Goal: Find contact information: Find contact information

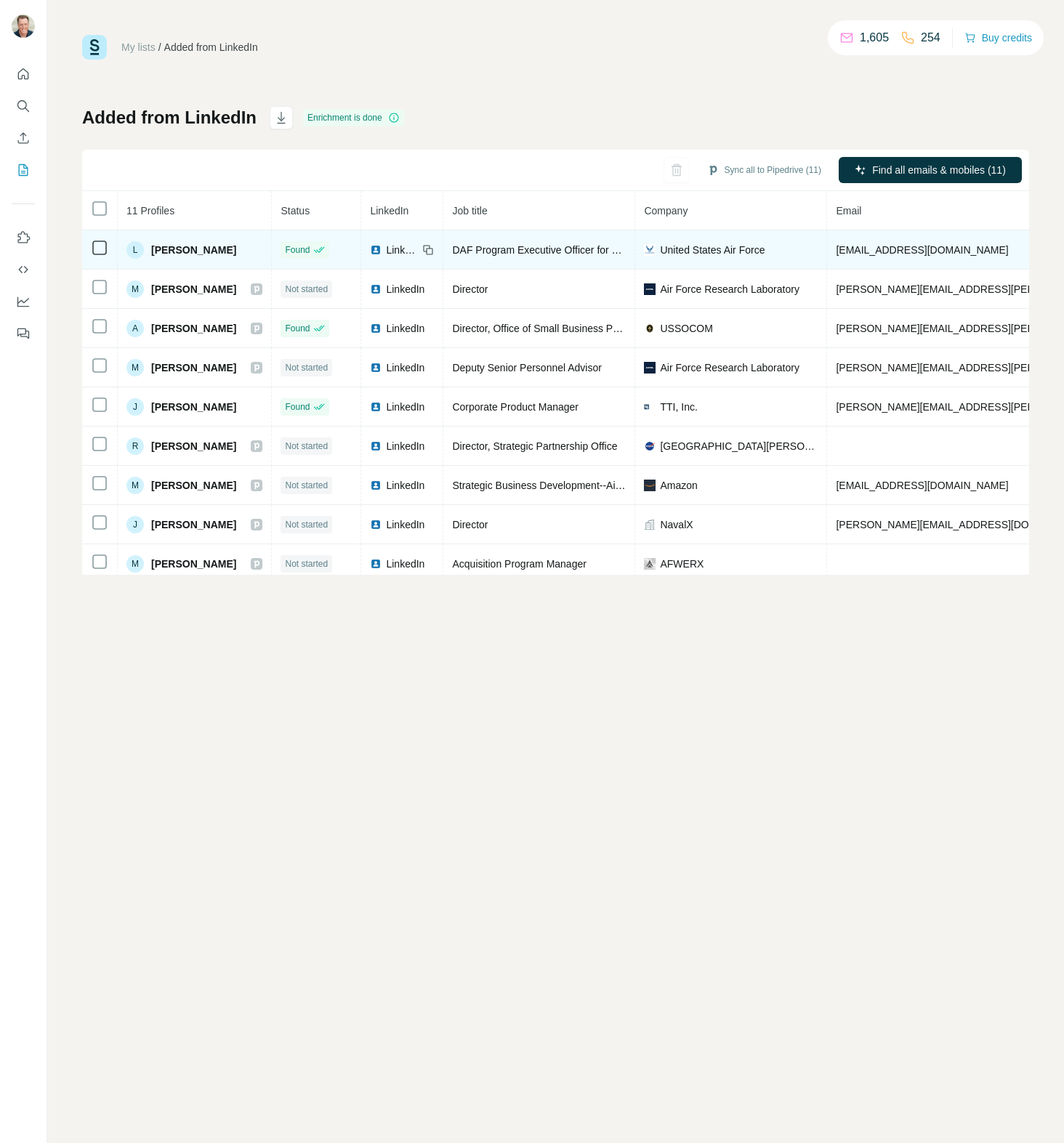
click at [215, 247] on span "[PERSON_NAME]" at bounding box center [194, 250] width 85 height 14
click at [905, 253] on span "[EMAIL_ADDRESS][DOMAIN_NAME]" at bounding box center [921, 250] width 172 height 11
click at [903, 253] on span "[EMAIL_ADDRESS][DOMAIN_NAME]" at bounding box center [921, 250] width 172 height 11
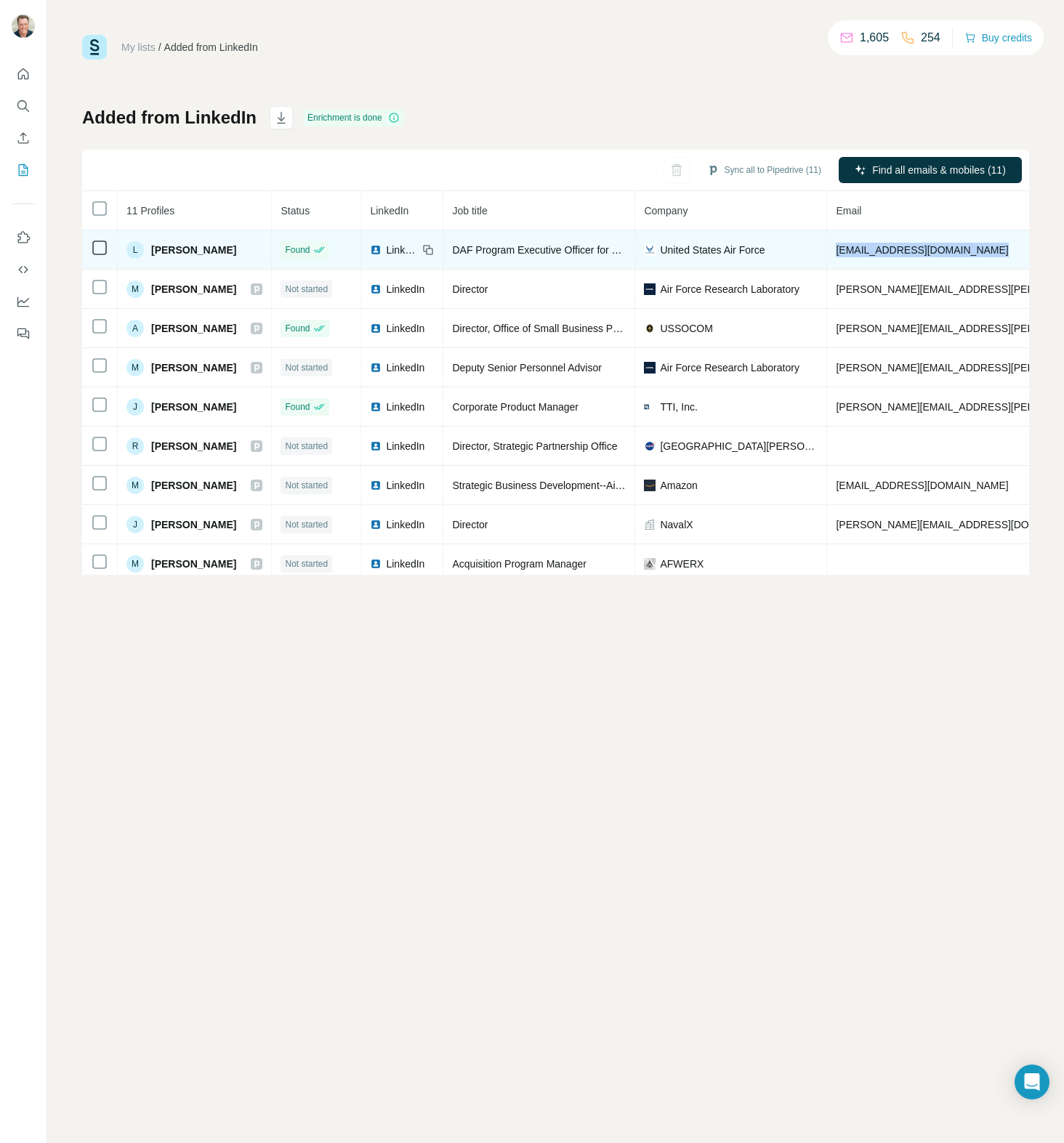
copy span "[EMAIL_ADDRESS][DOMAIN_NAME]"
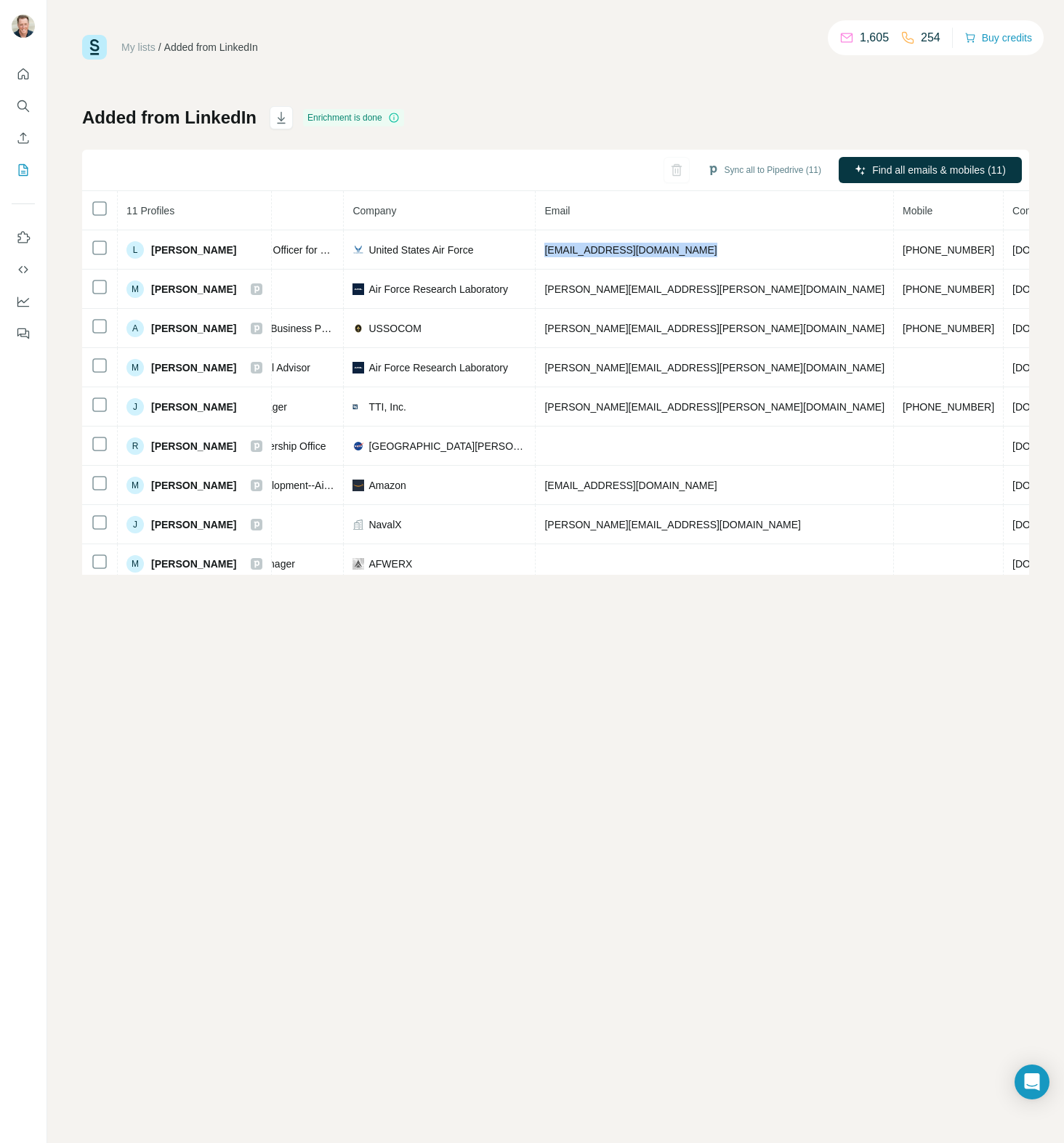
scroll to position [0, 299]
click at [605, 157] on div "Sync all to Pipedrive (11) Find all emails & mobiles (11)" at bounding box center [554, 171] width 946 height 42
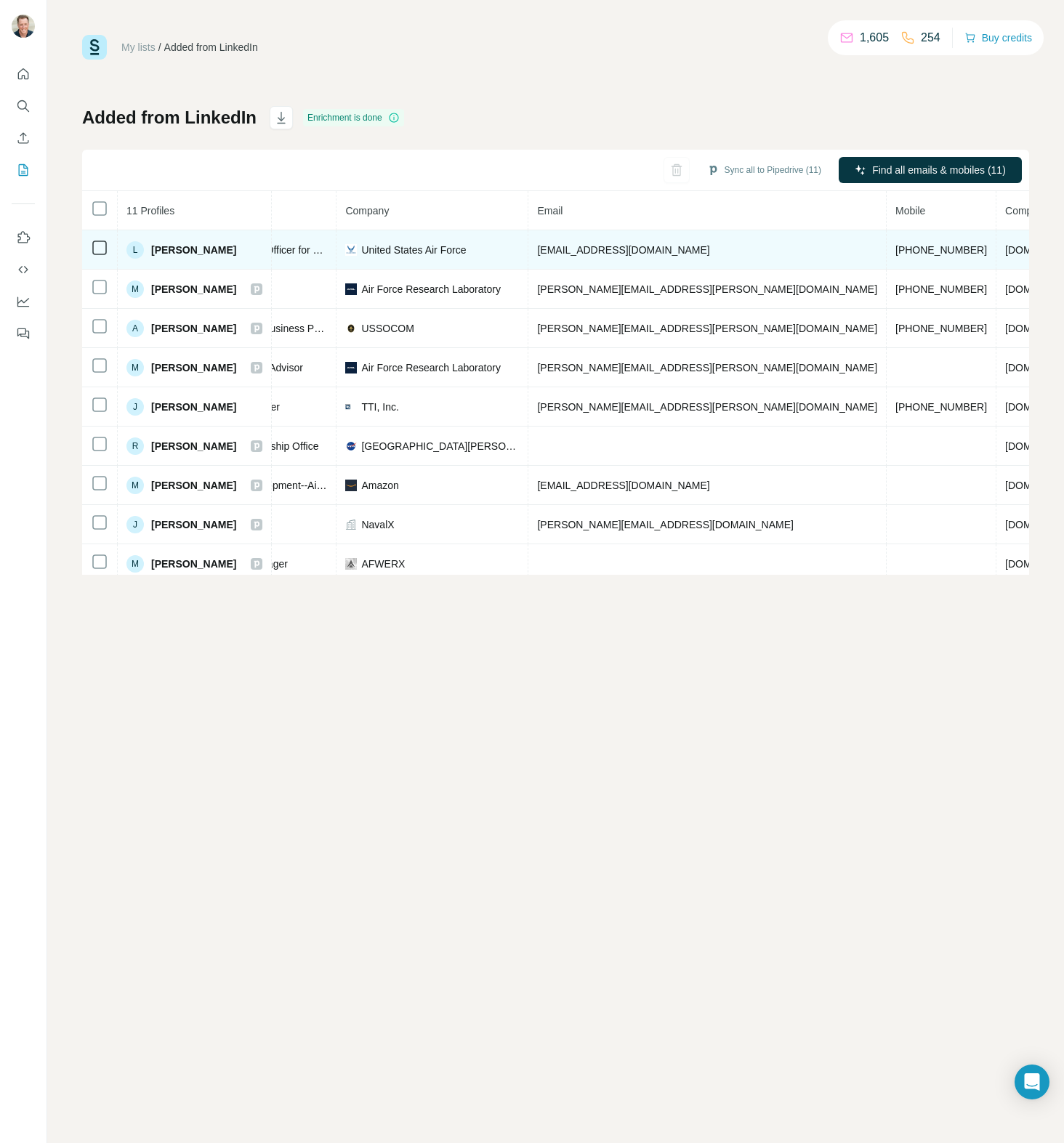
click at [895, 247] on span "[PHONE_NUMBER]" at bounding box center [941, 250] width 91 height 11
copy span "[PHONE_NUMBER]"
